Goal: Task Accomplishment & Management: Use online tool/utility

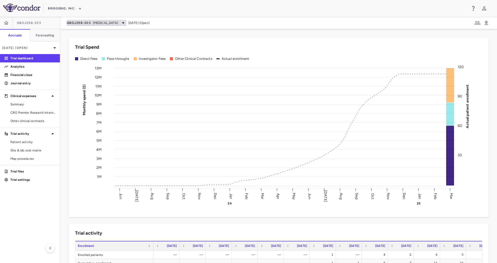
click at [111, 23] on span "[MEDICAL_DATA]" at bounding box center [105, 23] width 25 height 5
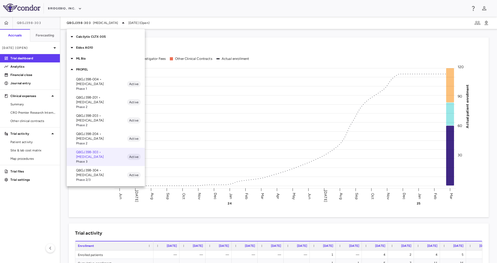
click at [91, 113] on p "QBGJ398-203 • [MEDICAL_DATA]" at bounding box center [101, 117] width 51 height 9
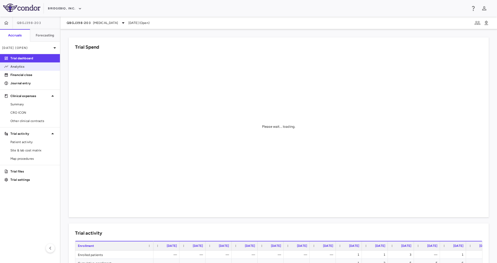
click at [27, 65] on p "Analytics" at bounding box center [32, 66] width 45 height 5
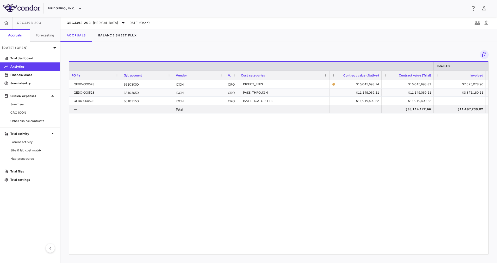
drag, startPoint x: 195, startPoint y: 248, endPoint x: 345, endPoint y: 259, distance: 150.3
click at [345, 259] on div "Drag here to set row groups Drag here to set column labels Total LTD PO #s G/L …" at bounding box center [278, 152] width 436 height 221
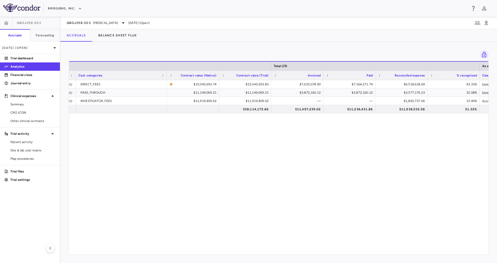
scroll to position [0, 163]
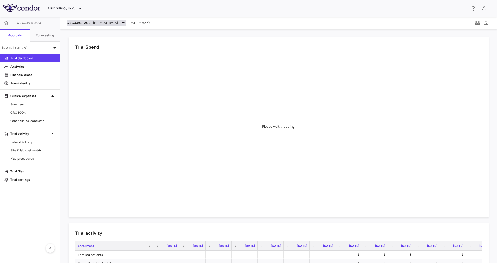
click at [115, 24] on span "[MEDICAL_DATA]" at bounding box center [105, 23] width 25 height 5
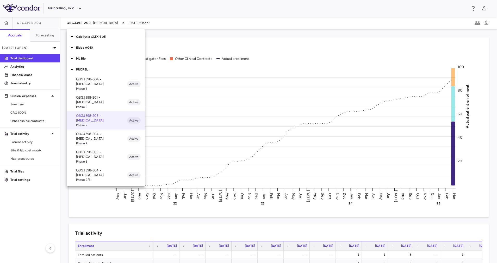
click at [112, 88] on span "Phase 1" at bounding box center [101, 88] width 51 height 5
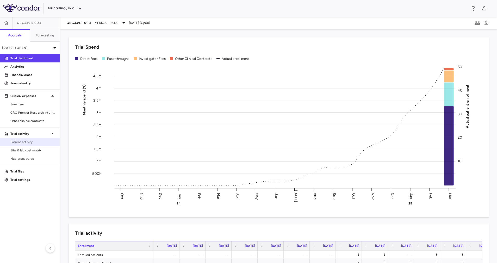
click at [33, 141] on span "Patient activity" at bounding box center [32, 142] width 45 height 5
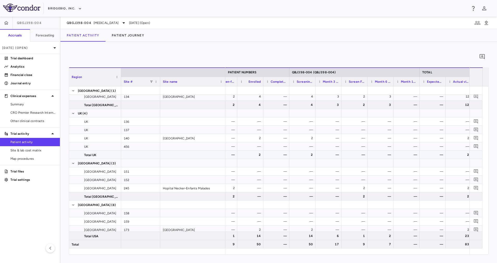
scroll to position [0, 303]
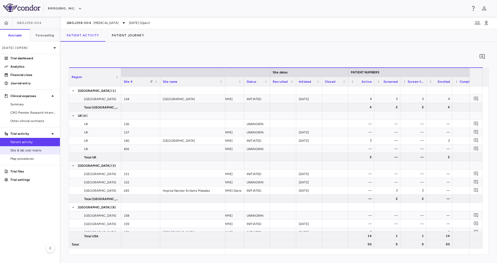
click at [33, 151] on span "Site & lab cost matrix" at bounding box center [32, 150] width 45 height 5
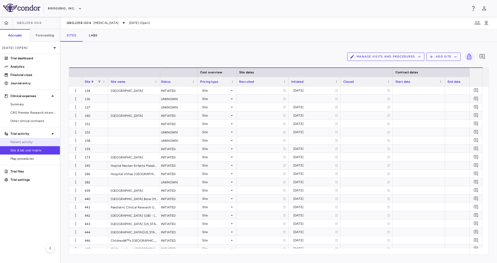
click at [26, 141] on span "Patient activity" at bounding box center [32, 142] width 45 height 5
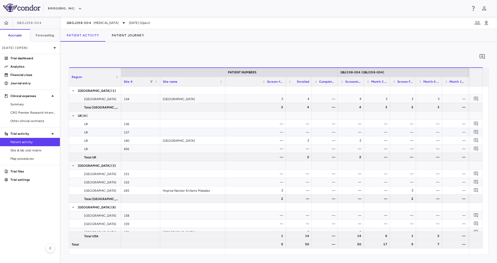
scroll to position [0, 306]
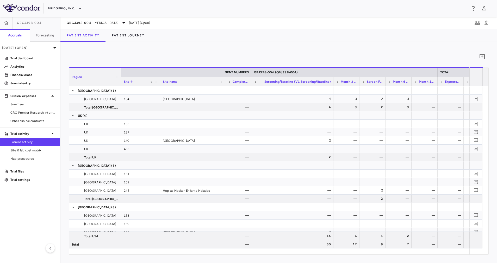
drag, startPoint x: 276, startPoint y: 83, endPoint x: 332, endPoint y: 84, distance: 55.7
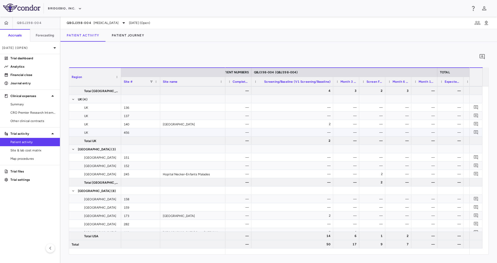
scroll to position [1, 0]
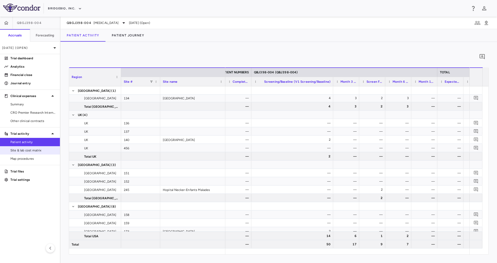
click at [35, 149] on span "Site & lab cost matrix" at bounding box center [32, 150] width 45 height 5
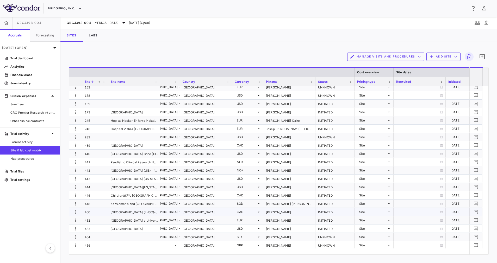
scroll to position [0, 177]
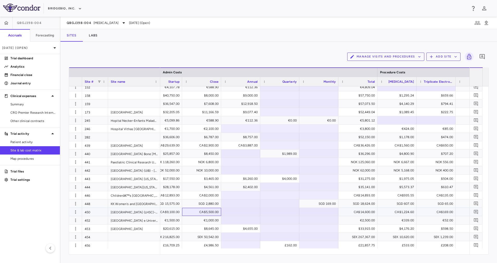
click at [212, 211] on div "CA$5,500.00" at bounding box center [203, 212] width 32 height 8
type input "*"
type input "****"
click at [183, 61] on div "Manage Visits and Procedures Add Site 0" at bounding box center [279, 56] width 420 height 13
